Goal: Navigation & Orientation: Find specific page/section

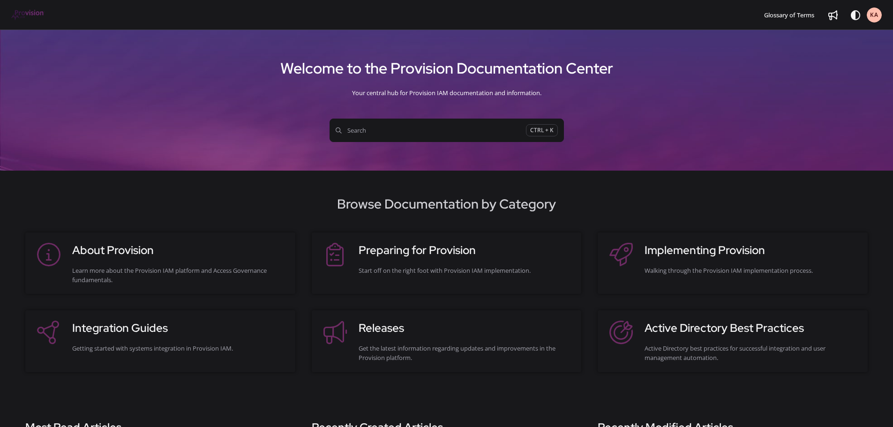
click at [24, 14] on img "Project logo" at bounding box center [27, 15] width 33 height 10
click at [874, 14] on span "KA" at bounding box center [874, 15] width 8 height 9
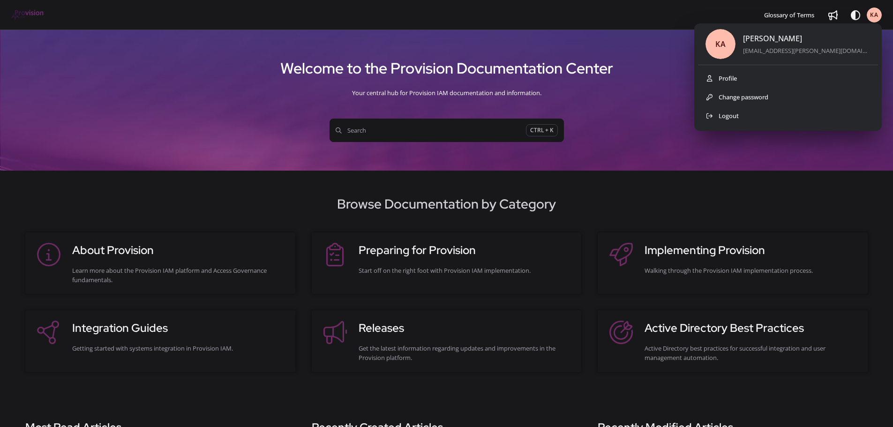
click at [807, 37] on div "[PERSON_NAME]" at bounding box center [806, 39] width 127 height 12
click at [854, 15] on icon "Theme options" at bounding box center [855, 15] width 9 height 9
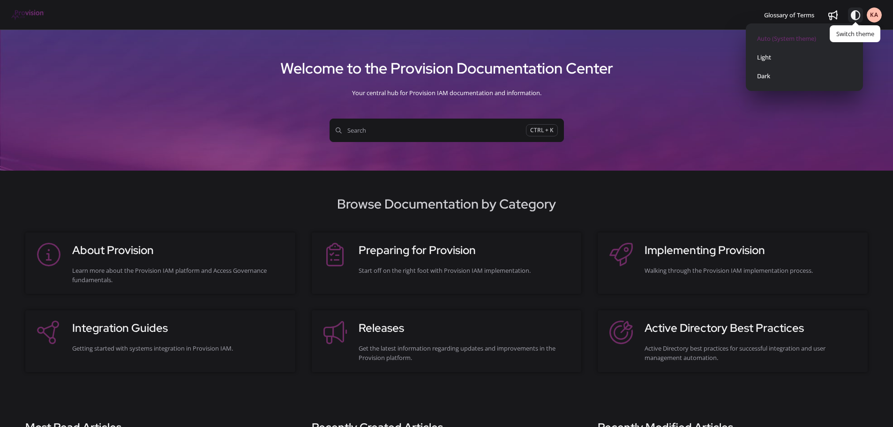
click at [647, 109] on div "Welcome to the Provision Documentation Center Your central hub for Provision IA…" at bounding box center [446, 99] width 893 height 86
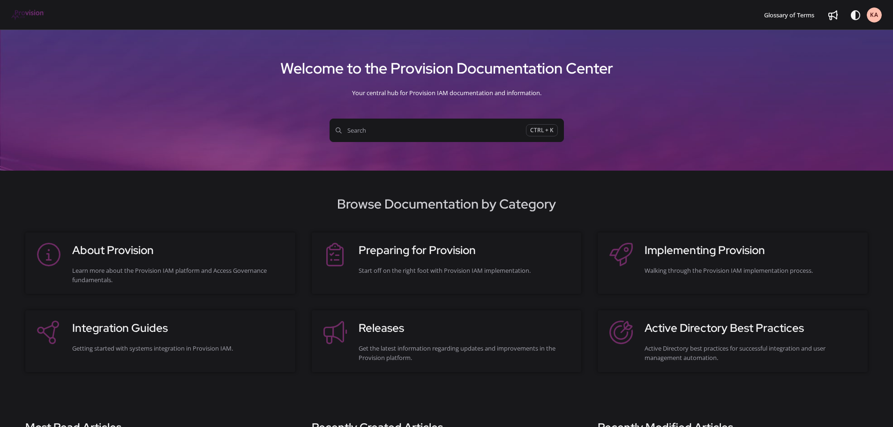
click at [34, 17] on img "Project logo" at bounding box center [27, 15] width 33 height 10
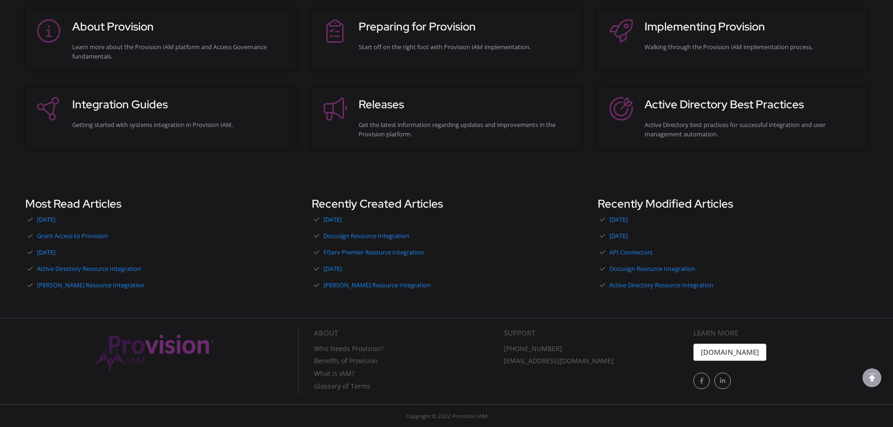
click at [134, 350] on img at bounding box center [154, 353] width 117 height 36
